Goal: Find specific page/section: Find specific page/section

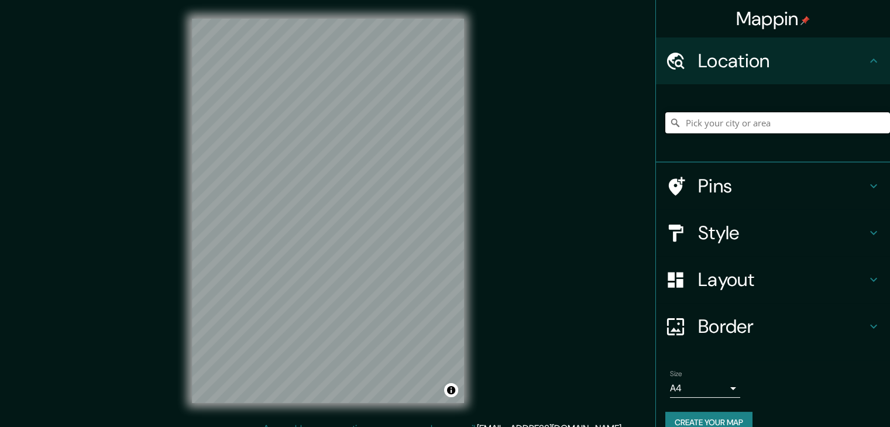
click at [697, 122] on input "Pick your city or area" at bounding box center [777, 122] width 225 height 21
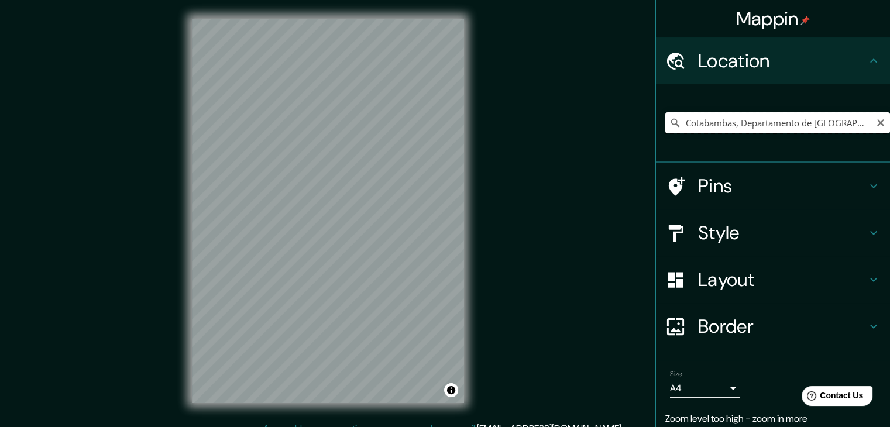
click at [756, 128] on input "Cotabambas, Departamento de [GEOGRAPHIC_DATA], [GEOGRAPHIC_DATA]" at bounding box center [777, 122] width 225 height 21
click at [671, 120] on icon at bounding box center [675, 123] width 8 height 8
click at [669, 122] on icon at bounding box center [675, 123] width 12 height 12
click at [679, 125] on input "Cotabambas, Departamento de [GEOGRAPHIC_DATA], [GEOGRAPHIC_DATA]" at bounding box center [777, 122] width 225 height 21
click at [713, 125] on input "Cotabambas, Departamento de [GEOGRAPHIC_DATA], [GEOGRAPHIC_DATA]" at bounding box center [777, 122] width 225 height 21
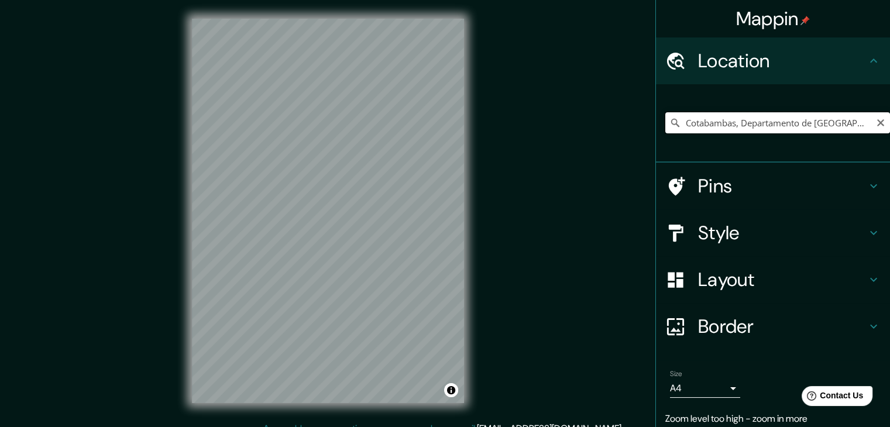
click at [713, 125] on input "Cotabambas, Departamento de [GEOGRAPHIC_DATA], [GEOGRAPHIC_DATA]" at bounding box center [777, 122] width 225 height 21
click at [727, 124] on input "Cotabambas, Departamento de [GEOGRAPHIC_DATA], [GEOGRAPHIC_DATA]" at bounding box center [777, 122] width 225 height 21
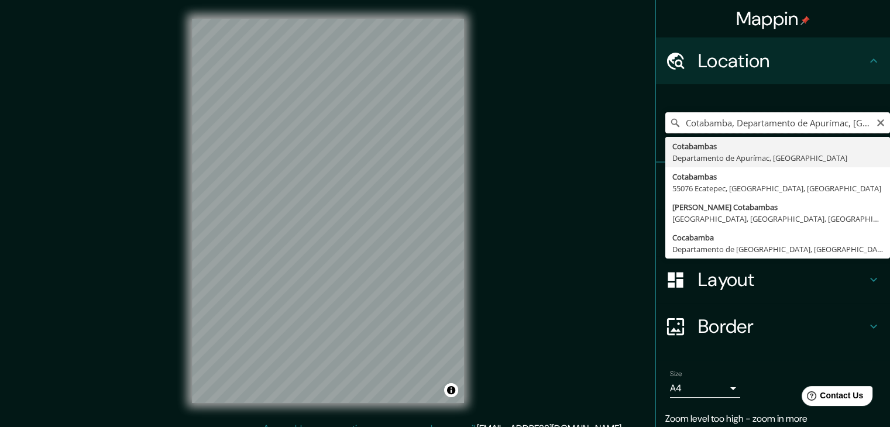
type input "Cotabambas, Departamento de [GEOGRAPHIC_DATA], [GEOGRAPHIC_DATA]"
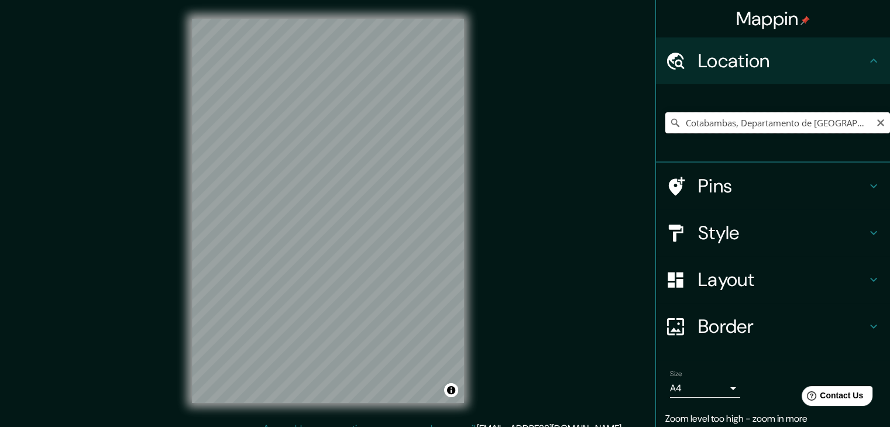
drag, startPoint x: 658, startPoint y: 125, endPoint x: 668, endPoint y: 122, distance: 10.4
click at [665, 125] on div "Cotabambas, Departamento de [GEOGRAPHIC_DATA], [GEOGRAPHIC_DATA]" at bounding box center [777, 122] width 225 height 21
click at [671, 122] on icon at bounding box center [675, 123] width 8 height 8
click at [738, 118] on input "Cotabambas, Departamento de [GEOGRAPHIC_DATA], [GEOGRAPHIC_DATA]" at bounding box center [777, 122] width 225 height 21
click at [824, 128] on input "Cotabambas, Departamento de [GEOGRAPHIC_DATA], [GEOGRAPHIC_DATA]" at bounding box center [777, 122] width 225 height 21
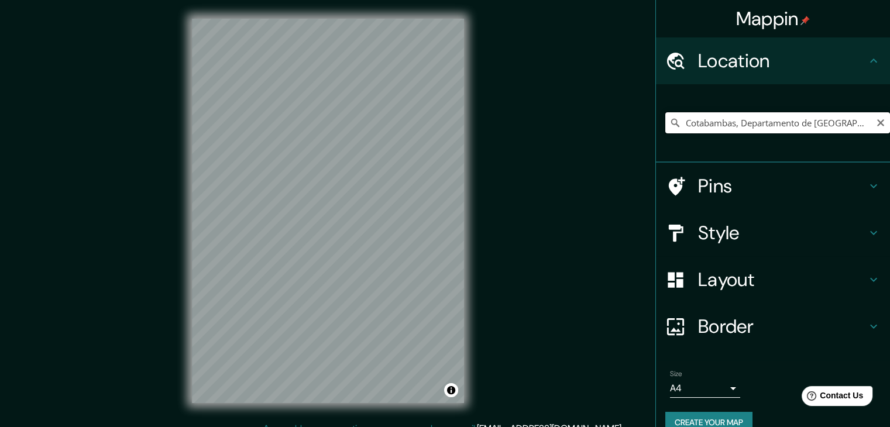
click at [824, 128] on input "Cotabambas, Departamento de [GEOGRAPHIC_DATA], [GEOGRAPHIC_DATA]" at bounding box center [777, 122] width 225 height 21
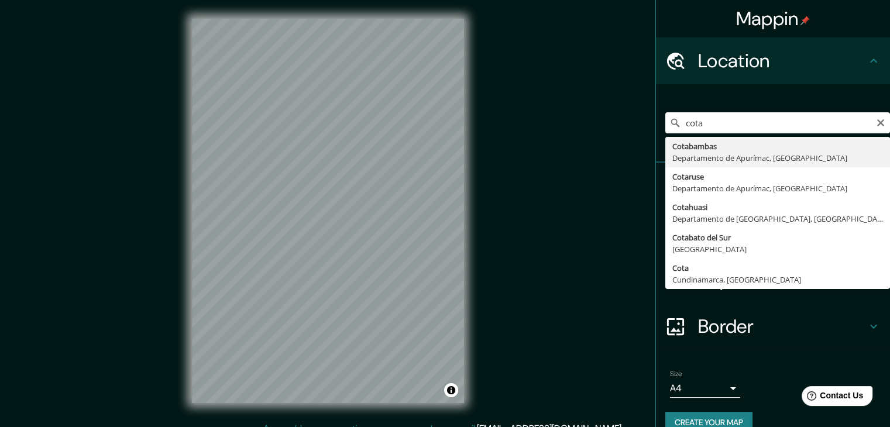
type input "Cotabambas, Departamento de [GEOGRAPHIC_DATA], [GEOGRAPHIC_DATA]"
